Goal: Navigation & Orientation: Find specific page/section

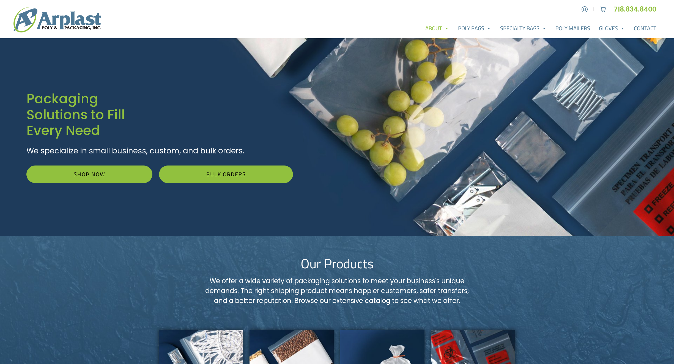
click at [446, 28] on span at bounding box center [447, 28] width 6 height 11
click at [448, 26] on span at bounding box center [447, 28] width 6 height 11
click at [489, 26] on span at bounding box center [489, 28] width 6 height 11
click at [489, 29] on span at bounding box center [489, 28] width 6 height 11
click at [514, 29] on link "Specialty Bags" at bounding box center [523, 28] width 55 height 11
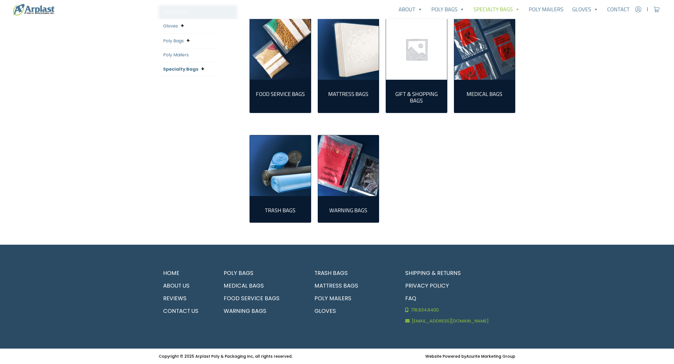
scroll to position [74, 0]
